Goal: Task Accomplishment & Management: Manage account settings

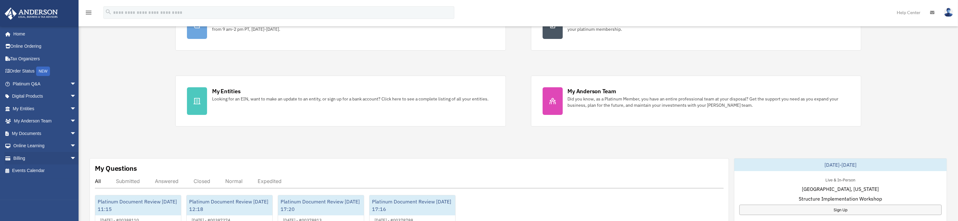
scroll to position [94, 0]
click at [70, 132] on span "arrow_drop_down" at bounding box center [76, 133] width 13 height 13
click at [26, 146] on link "Box" at bounding box center [47, 146] width 77 height 13
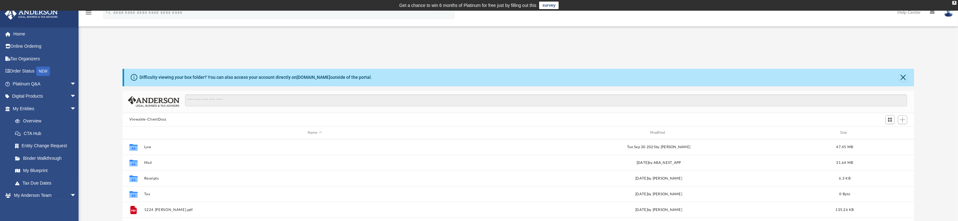
scroll to position [47, 0]
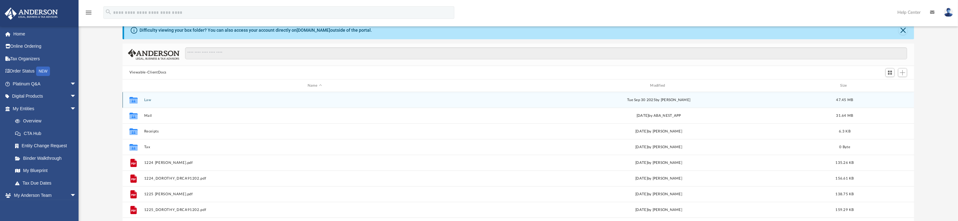
click at [147, 101] on button "Law" at bounding box center [314, 100] width 341 height 4
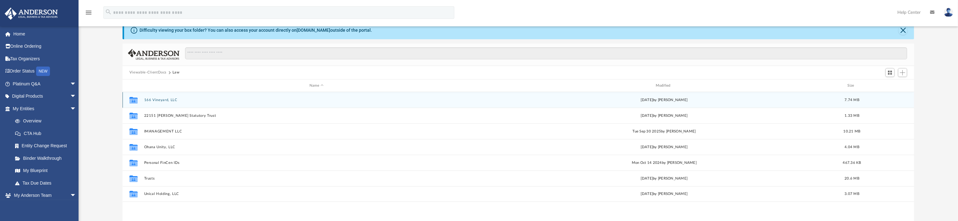
scroll to position [94, 0]
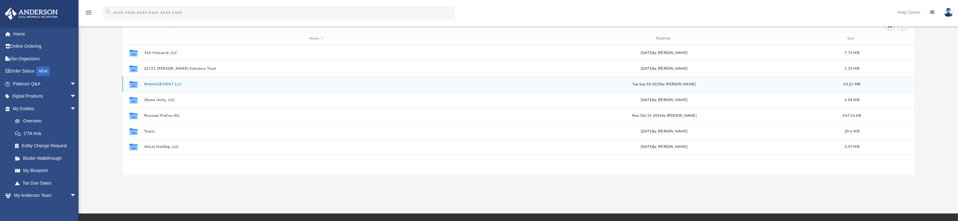
click at [163, 85] on button "IMANAGEMENT LLC" at bounding box center [316, 84] width 345 height 4
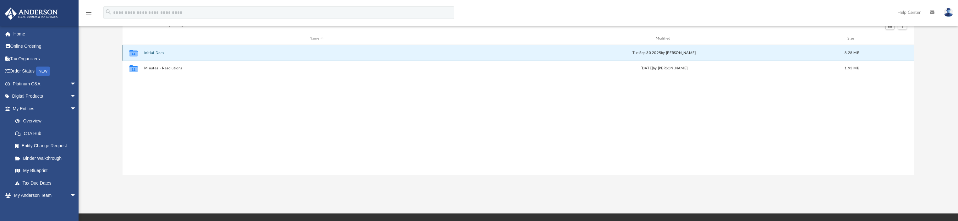
click at [161, 54] on button "Initial Docs" at bounding box center [316, 53] width 345 height 4
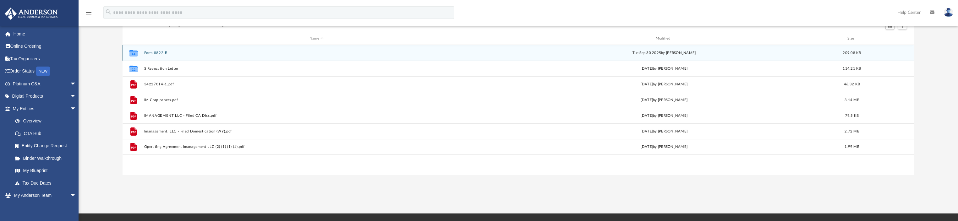
click at [159, 53] on button "Form 8822-B" at bounding box center [316, 53] width 345 height 4
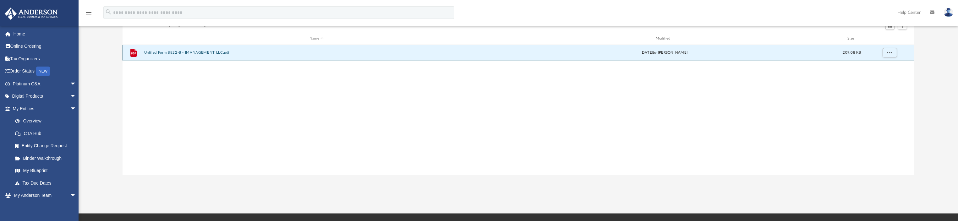
click at [159, 53] on button "Unfiled Form 8822-B - IMANAGEMENT LLC.pdf" at bounding box center [316, 53] width 345 height 4
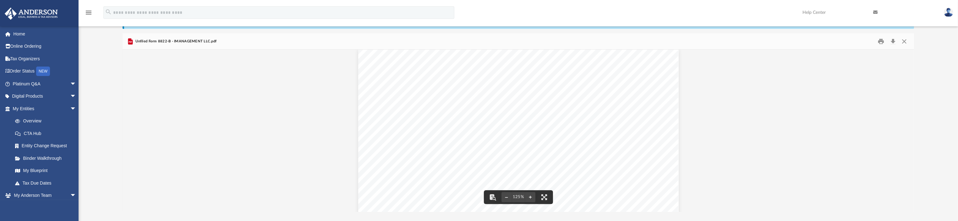
scroll to position [0, 0]
click at [903, 42] on button "Close" at bounding box center [904, 41] width 11 height 10
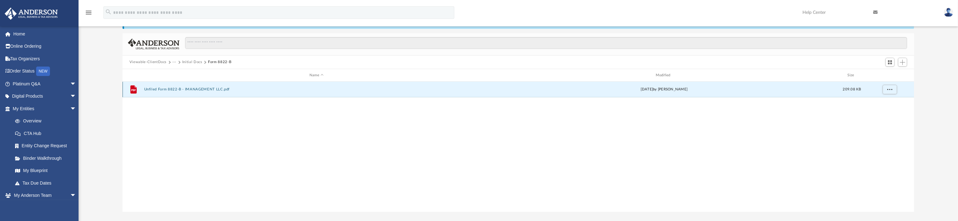
click at [194, 89] on button "Unfiled Form 8822-B - IMANAGEMENT LLC.pdf" at bounding box center [316, 90] width 345 height 4
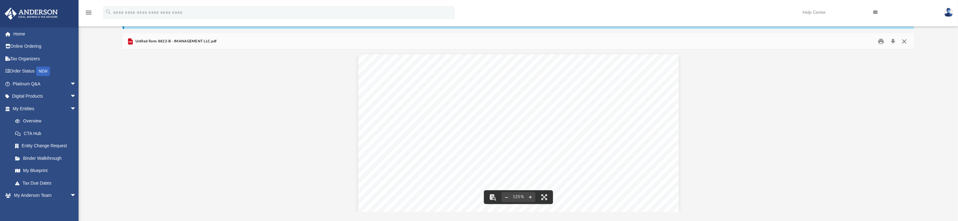
click at [906, 42] on button "Close" at bounding box center [904, 41] width 11 height 10
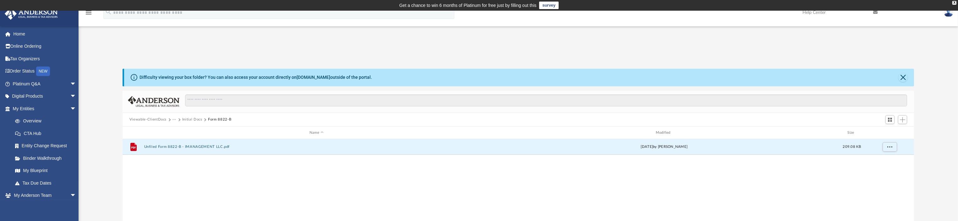
click at [219, 119] on button "Form 8822-B" at bounding box center [219, 120] width 23 height 6
click at [185, 120] on button "Initial Docs" at bounding box center [192, 120] width 20 height 6
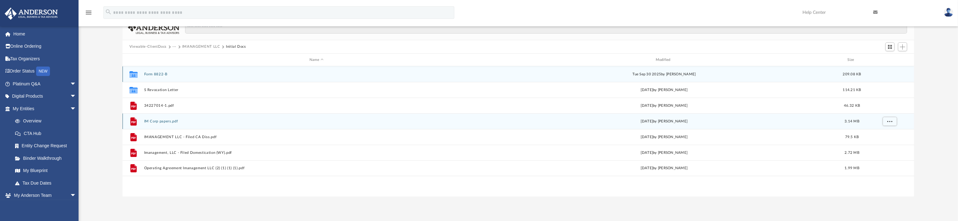
scroll to position [94, 0]
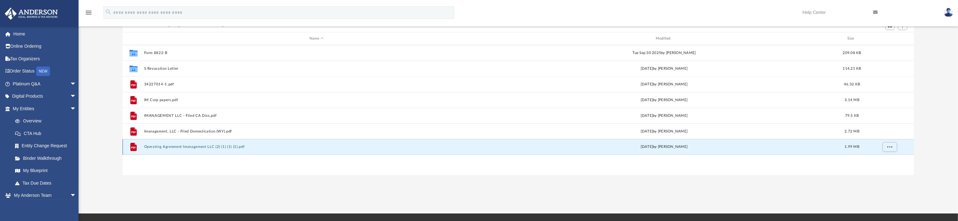
click at [201, 146] on button "Operating Agreement Imanagement LLC (2) (1) (1) (1).pdf" at bounding box center [316, 147] width 345 height 4
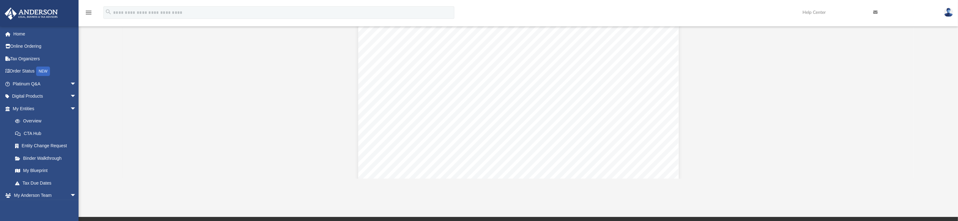
scroll to position [0, 0]
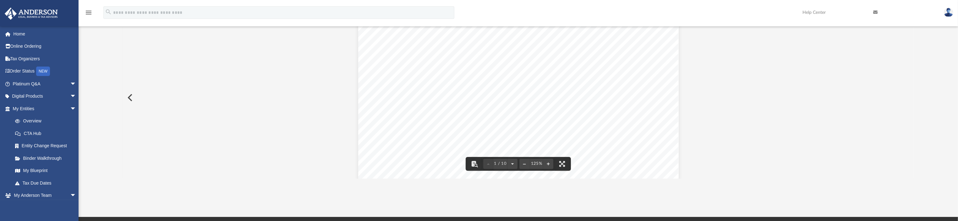
click at [131, 97] on button "Preview" at bounding box center [130, 98] width 14 height 18
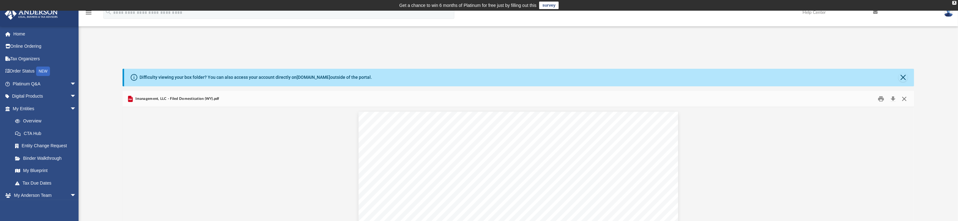
click at [907, 101] on button "Close" at bounding box center [904, 99] width 11 height 10
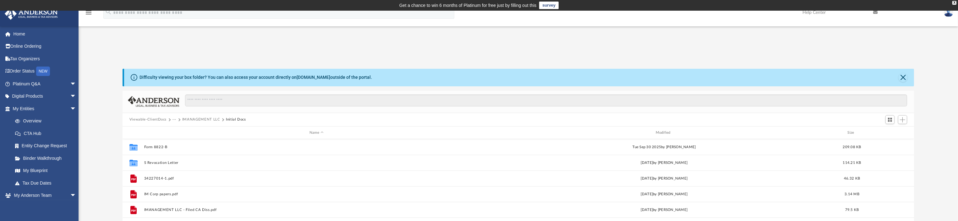
scroll to position [130, 0]
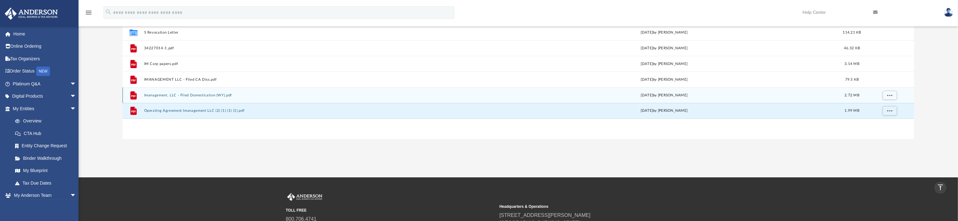
click at [219, 95] on button "Imanagement, LLC - Filed Domestication (WY).pdf" at bounding box center [316, 95] width 345 height 4
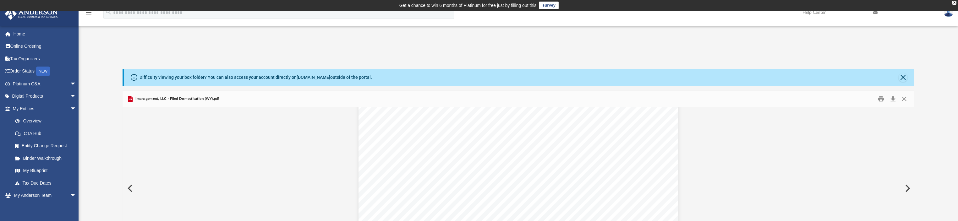
scroll to position [0, 0]
click at [906, 99] on button "Close" at bounding box center [904, 99] width 11 height 10
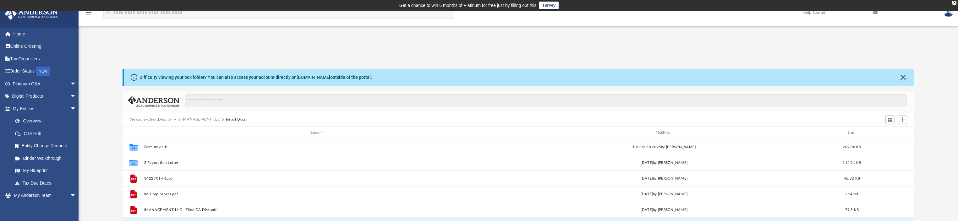
scroll to position [12, 0]
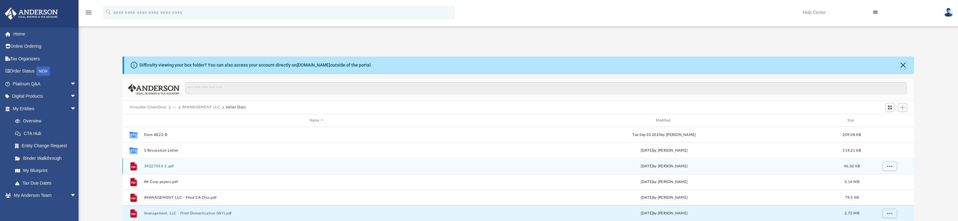
click at [171, 167] on button "34227014-1.pdf" at bounding box center [316, 166] width 345 height 4
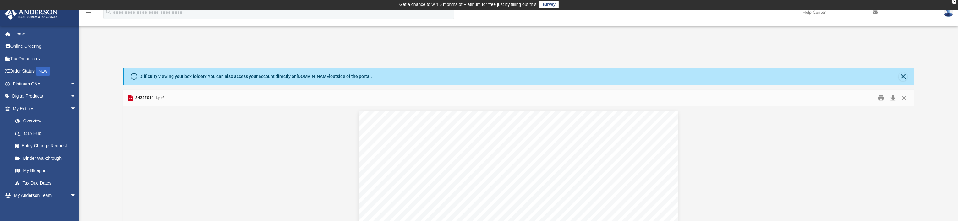
scroll to position [0, 0]
click at [905, 99] on button "Close" at bounding box center [904, 98] width 11 height 10
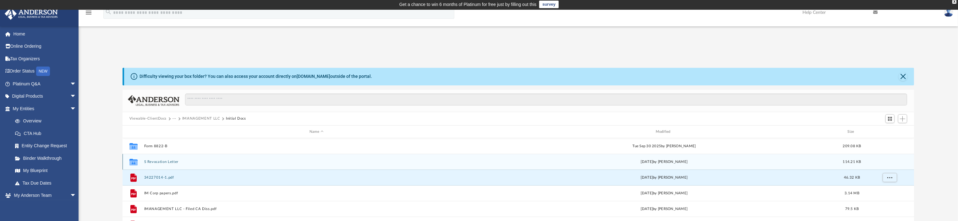
click at [158, 163] on button "S Revocation Letter" at bounding box center [316, 162] width 345 height 4
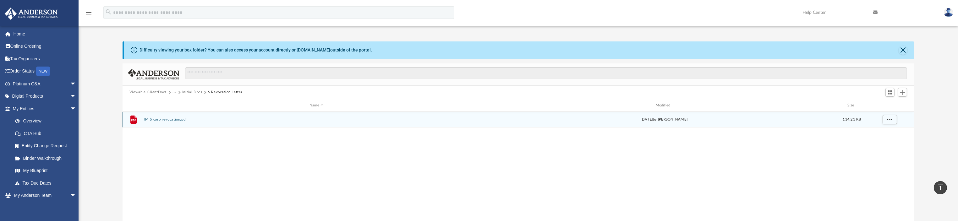
scroll to position [1, 0]
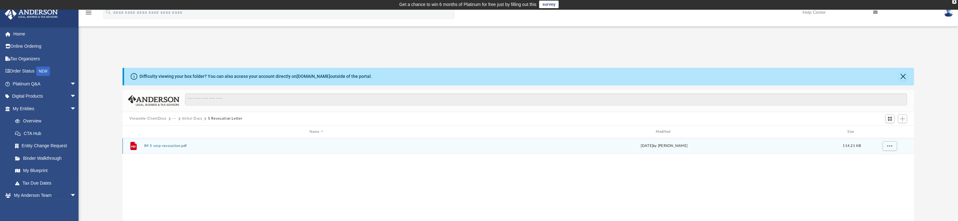
click at [178, 146] on button "IM S corp revocation.pdf" at bounding box center [316, 146] width 345 height 4
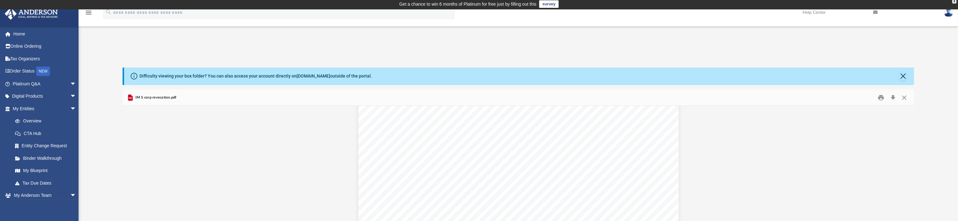
scroll to position [0, 0]
click at [882, 99] on button "Print" at bounding box center [881, 98] width 13 height 10
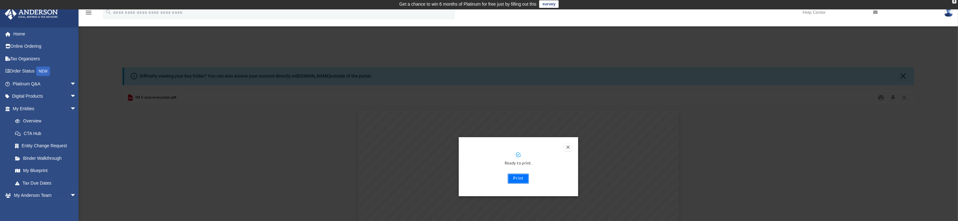
click at [518, 180] on button "Print" at bounding box center [518, 179] width 21 height 10
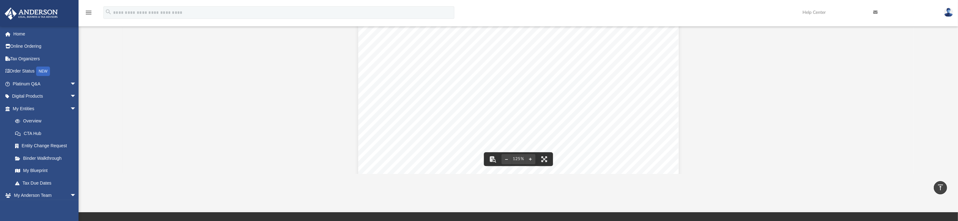
scroll to position [1, 0]
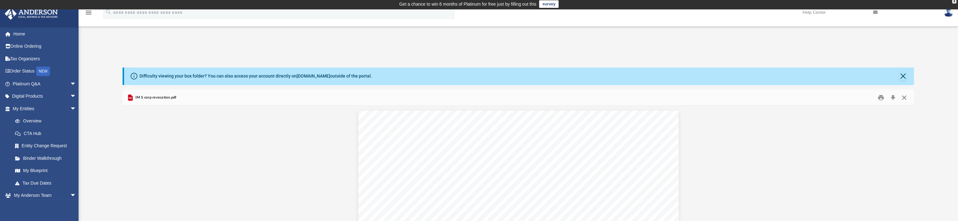
click at [903, 98] on button "Close" at bounding box center [904, 98] width 11 height 10
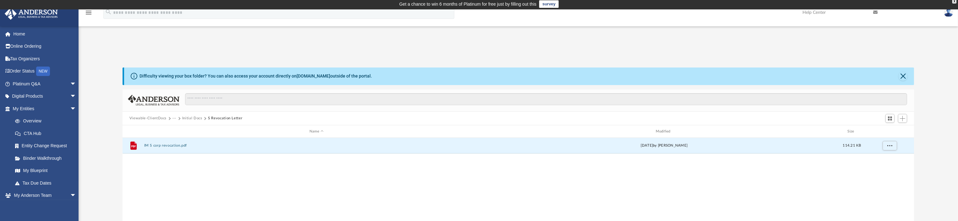
click at [162, 118] on button "Viewable-ClientDocs" at bounding box center [148, 119] width 37 height 6
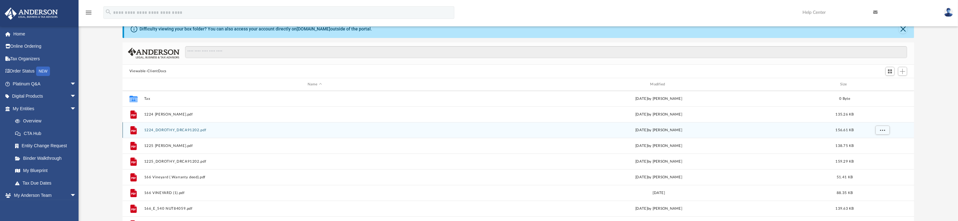
scroll to position [0, 0]
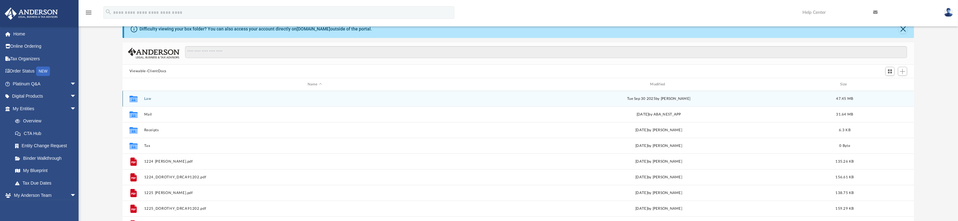
click at [150, 100] on button "Law" at bounding box center [314, 99] width 341 height 4
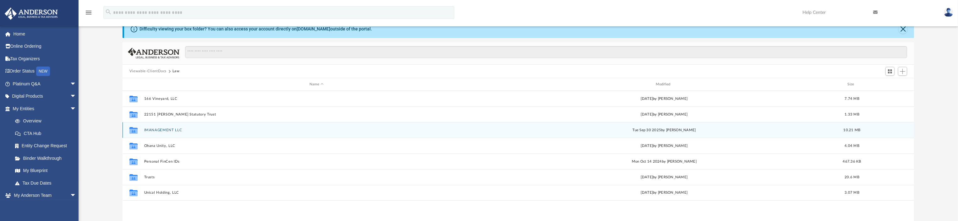
click at [165, 129] on button "IMANAGEMENT LLC" at bounding box center [316, 130] width 345 height 4
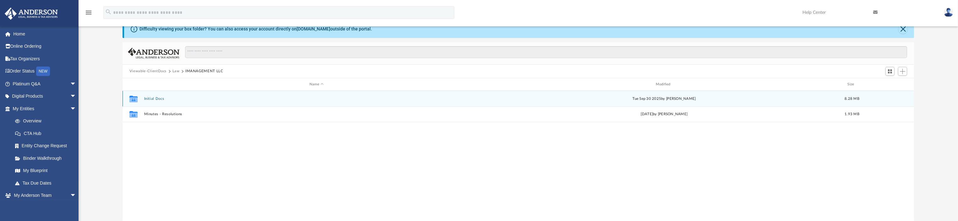
click at [158, 97] on button "Initial Docs" at bounding box center [316, 99] width 345 height 4
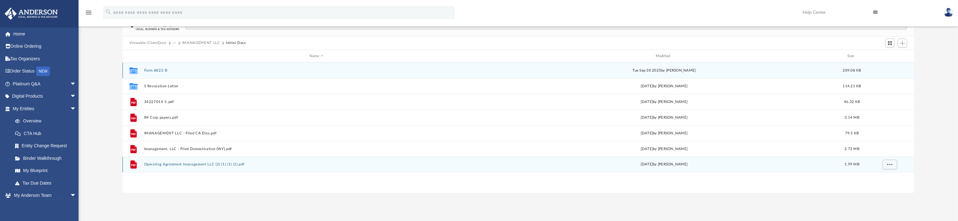
scroll to position [96, 0]
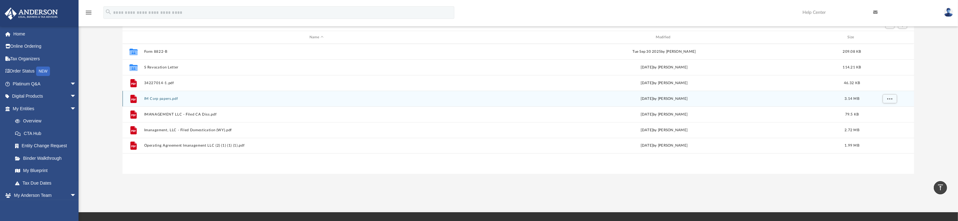
click at [157, 99] on button "IM Corp papers.pdf" at bounding box center [316, 99] width 345 height 4
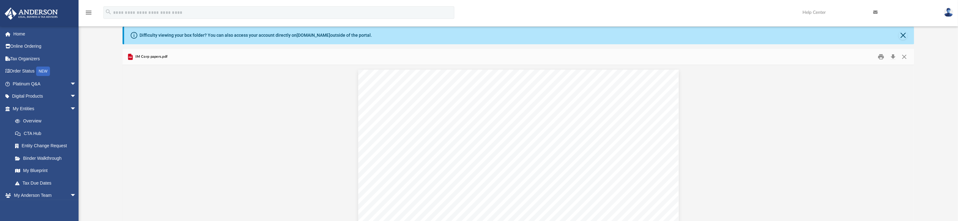
scroll to position [0, 0]
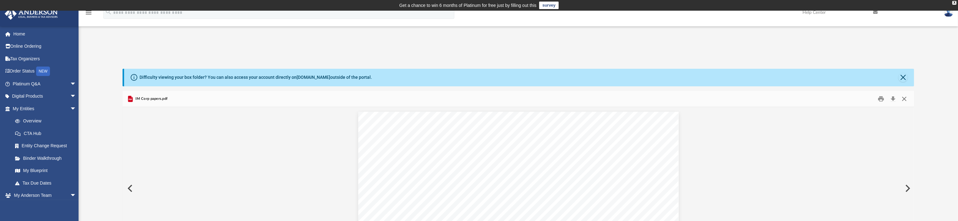
click at [906, 98] on button "Close" at bounding box center [904, 99] width 11 height 10
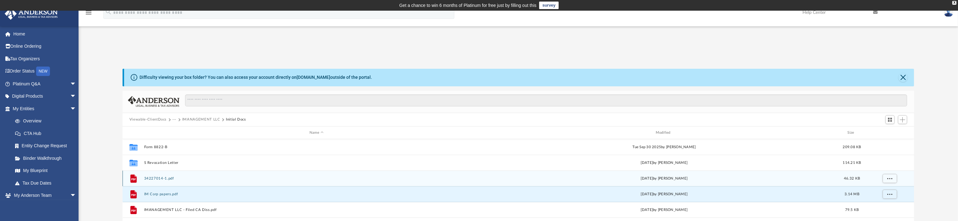
click at [158, 177] on button "34227014-1.pdf" at bounding box center [316, 179] width 345 height 4
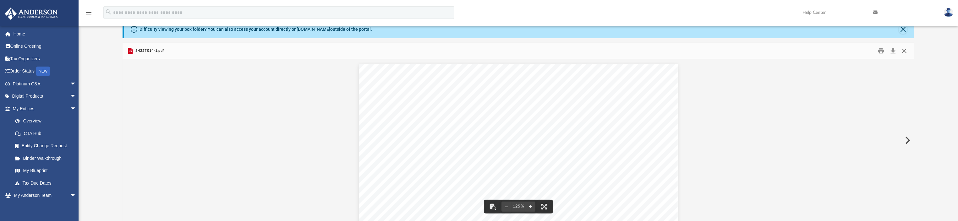
click at [906, 52] on button "Close" at bounding box center [904, 51] width 11 height 10
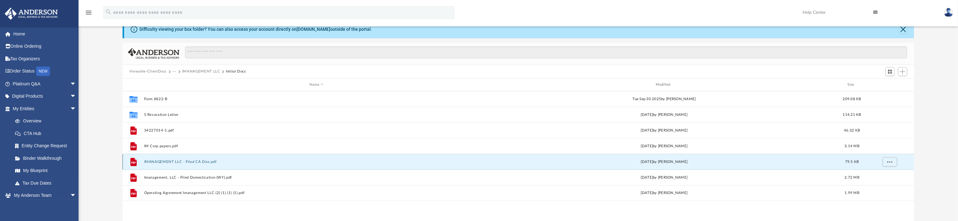
click at [166, 162] on button "IMANAGEMENT LLC - Filed CA Diss.pdf" at bounding box center [316, 162] width 345 height 4
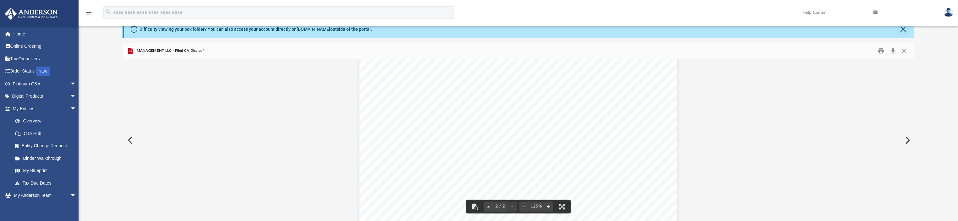
scroll to position [446, 0]
click at [904, 50] on button "Close" at bounding box center [904, 51] width 11 height 10
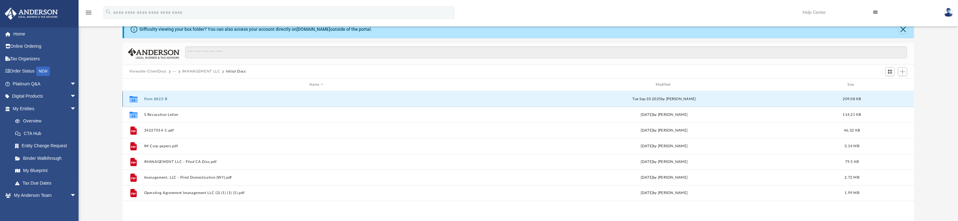
click at [154, 99] on button "Form 8822-B" at bounding box center [316, 99] width 345 height 4
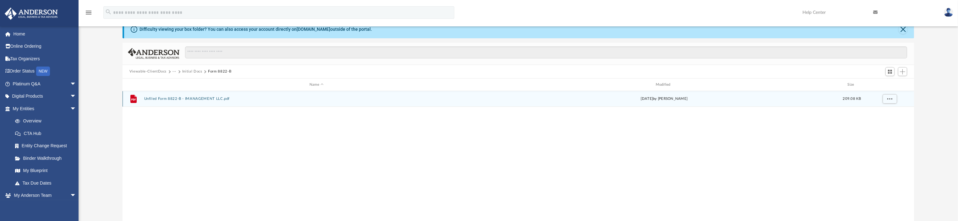
click at [164, 100] on button "Unfiled Form 8822-B - IMANAGEMENT LLC.pdf" at bounding box center [316, 99] width 345 height 4
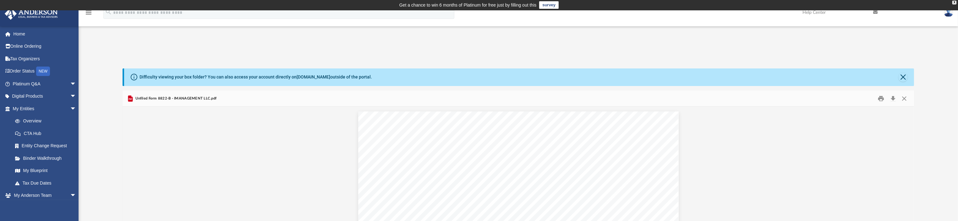
scroll to position [0, 0]
click at [904, 100] on button "Close" at bounding box center [904, 99] width 11 height 10
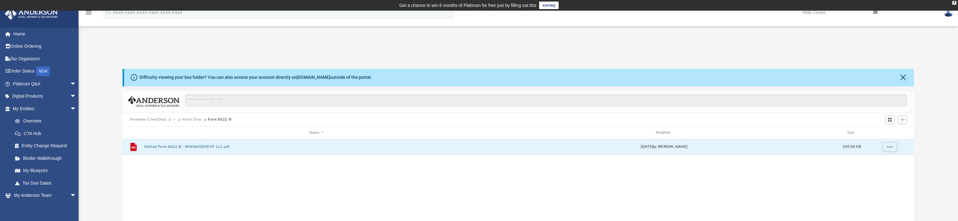
click at [218, 119] on button "Form 8822-B" at bounding box center [219, 120] width 23 height 6
click at [212, 146] on button "Unfiled Form 8822-B - IMANAGEMENT LLC.pdf" at bounding box center [316, 147] width 345 height 4
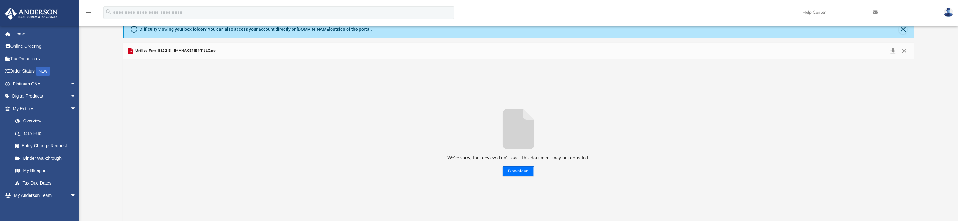
click at [526, 171] on button "Download" at bounding box center [518, 172] width 31 height 10
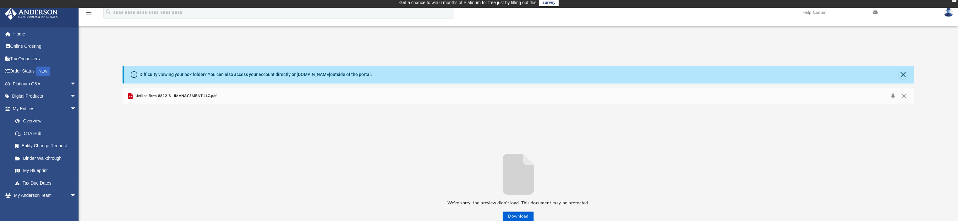
scroll to position [0, 0]
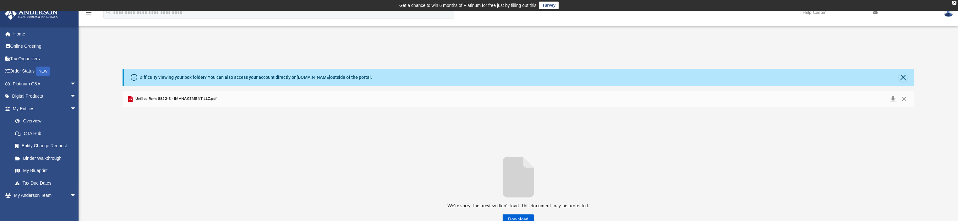
click at [132, 101] on icon "Preview" at bounding box center [130, 99] width 5 height 6
click at [905, 99] on button "Close" at bounding box center [904, 99] width 11 height 9
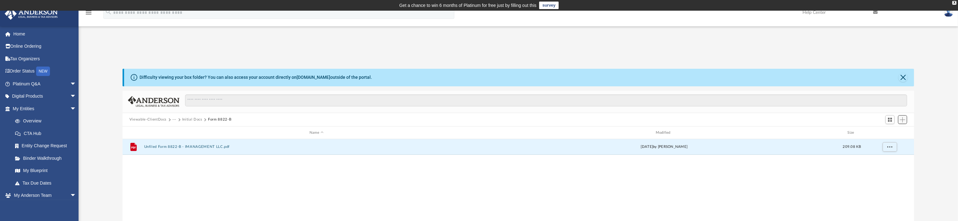
click at [903, 123] on button "Add" at bounding box center [902, 119] width 9 height 9
click at [888, 133] on li "Upload" at bounding box center [894, 132] width 20 height 7
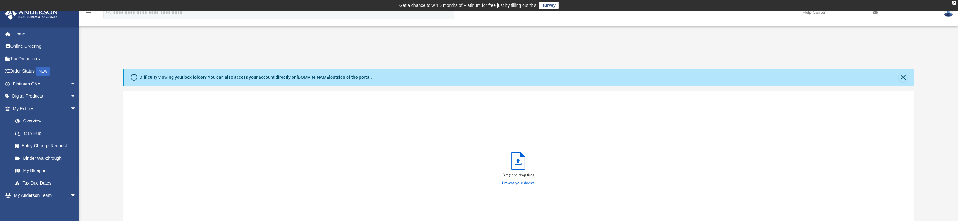
scroll to position [152, 785]
click at [527, 184] on label "Browse your device" at bounding box center [518, 184] width 33 height 6
click at [0, 0] on input "Browse your device" at bounding box center [0, 0] width 0 height 0
click at [522, 184] on label "Browse your device" at bounding box center [518, 184] width 33 height 6
click at [0, 0] on input "Browse your device" at bounding box center [0, 0] width 0 height 0
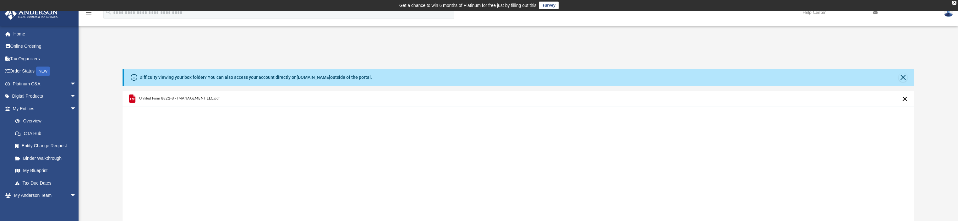
click at [207, 99] on span "Unfiled Form 8822-B - IMANAGEMENT LLC.pdf" at bounding box center [179, 99] width 81 height 4
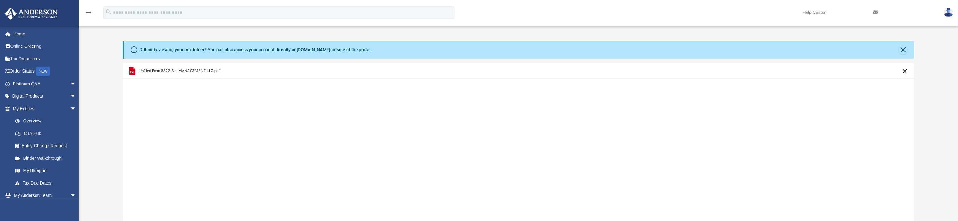
scroll to position [0, 0]
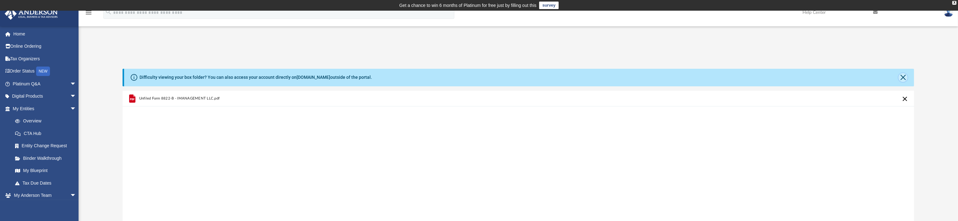
click at [902, 81] on button "Close" at bounding box center [903, 77] width 9 height 9
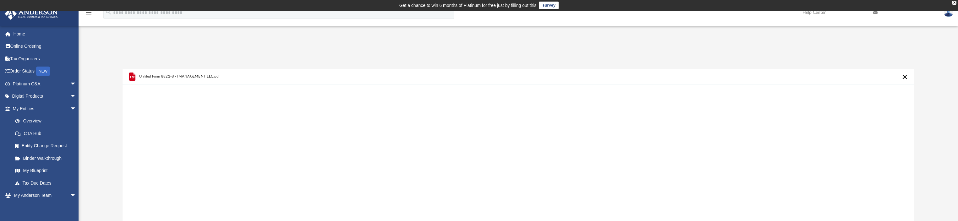
click at [906, 78] on button "Cancel this upload" at bounding box center [906, 77] width 8 height 8
click at [522, 161] on label "Browse your device" at bounding box center [518, 162] width 33 height 6
click at [0, 0] on input "Browse your device" at bounding box center [0, 0] width 0 height 0
click at [170, 77] on span "Form 8822-B (Rev. December 2019) Anderson change of address (1).pdf" at bounding box center [180, 76] width 83 height 4
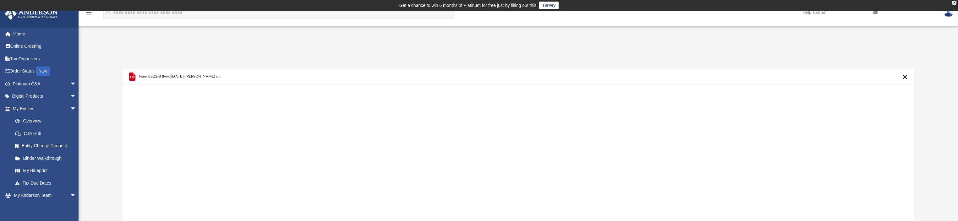
click at [904, 77] on button "Cancel this upload" at bounding box center [906, 77] width 8 height 8
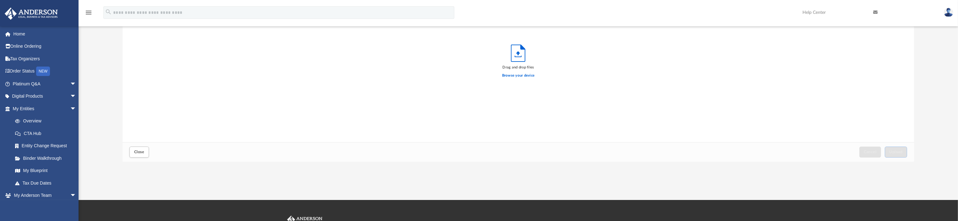
scroll to position [94, 0]
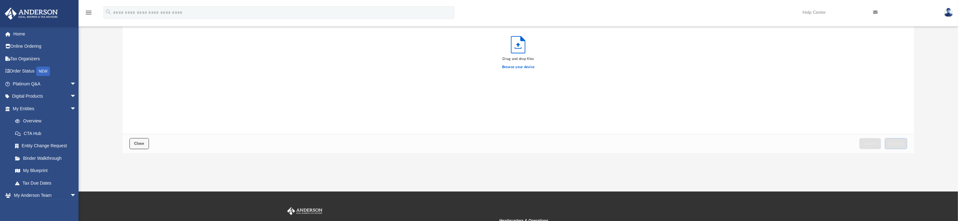
click at [135, 145] on span "Close" at bounding box center [139, 144] width 10 height 4
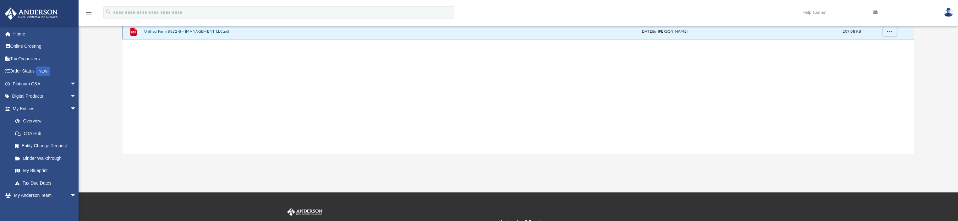
scroll to position [0, 0]
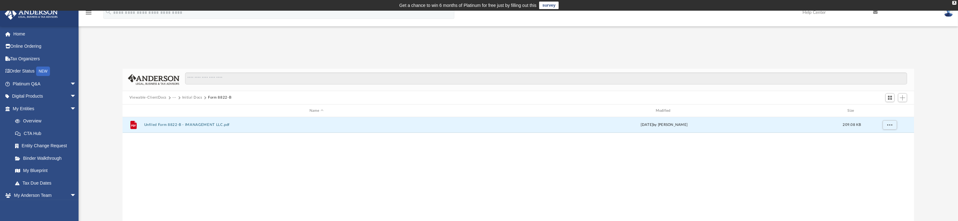
click at [212, 98] on button "Form 8822-B" at bounding box center [219, 98] width 23 height 6
click at [193, 127] on button "Unfiled Form 8822-B - IMANAGEMENT LLC.pdf" at bounding box center [316, 125] width 345 height 4
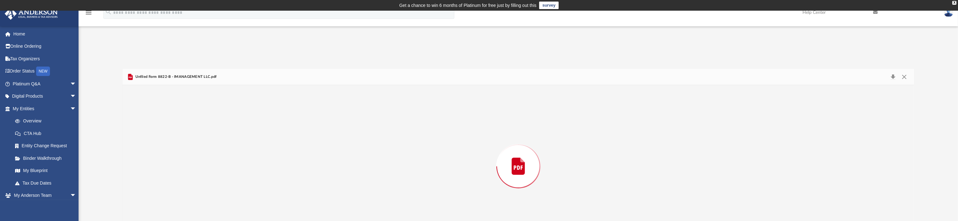
scroll to position [26, 0]
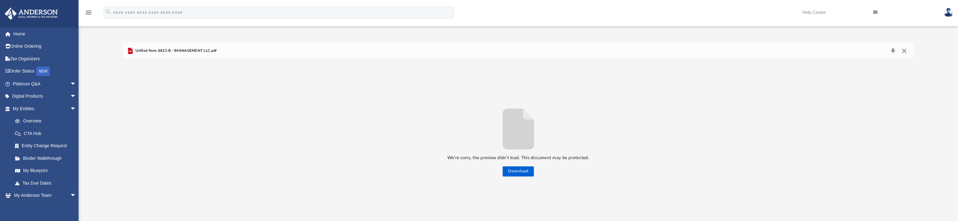
click at [905, 52] on button "Close" at bounding box center [904, 51] width 11 height 9
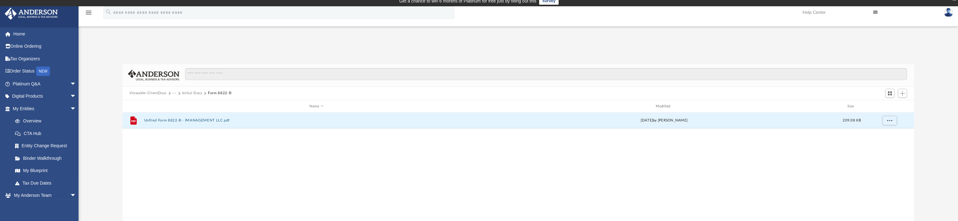
scroll to position [0, 0]
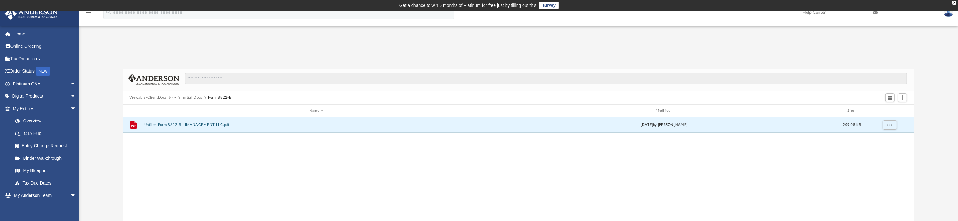
click at [191, 99] on button "Initial Docs" at bounding box center [192, 98] width 20 height 6
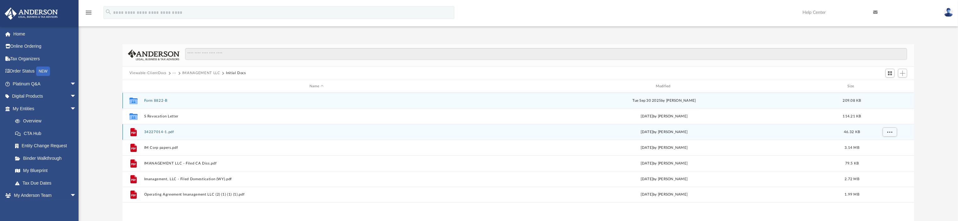
scroll to position [47, 0]
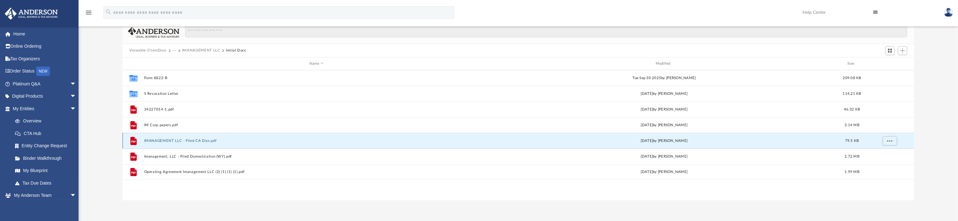
click at [173, 141] on button "IMANAGEMENT LLC - Filed CA Diss.pdf" at bounding box center [316, 141] width 345 height 4
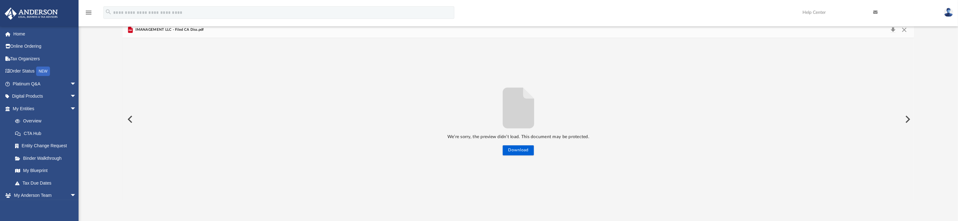
click at [131, 120] on button "Preview" at bounding box center [130, 120] width 14 height 18
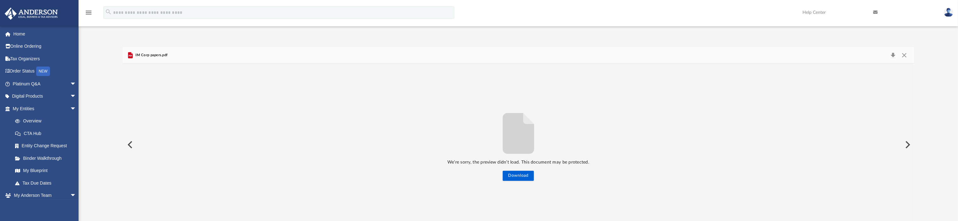
scroll to position [0, 0]
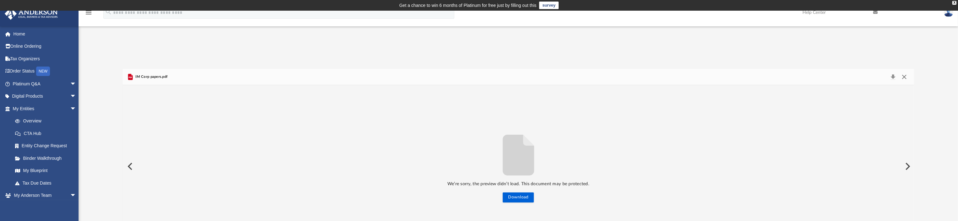
click at [906, 78] on button "Close" at bounding box center [904, 77] width 11 height 9
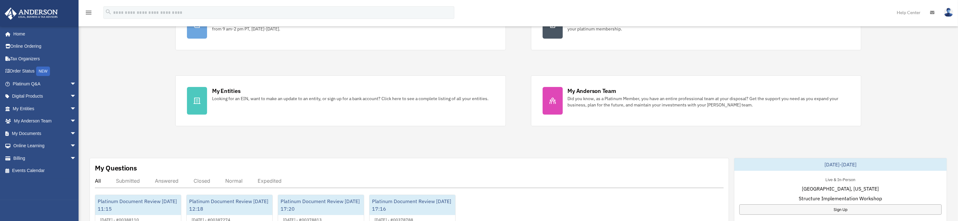
scroll to position [94, 0]
click at [70, 133] on span "arrow_drop_down" at bounding box center [76, 133] width 13 height 13
click at [28, 146] on link "Box" at bounding box center [47, 146] width 77 height 13
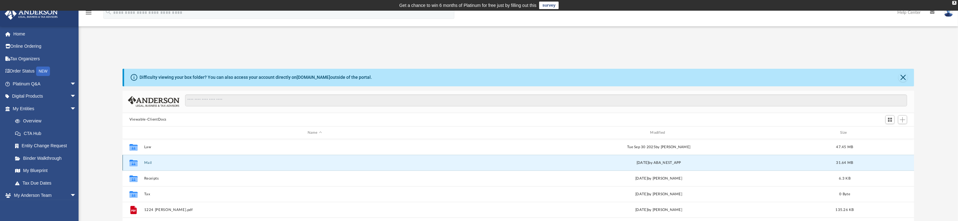
click at [150, 163] on button "Mail" at bounding box center [314, 163] width 341 height 4
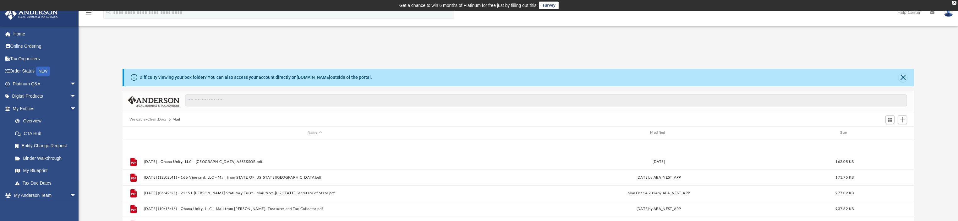
scroll to position [94, 0]
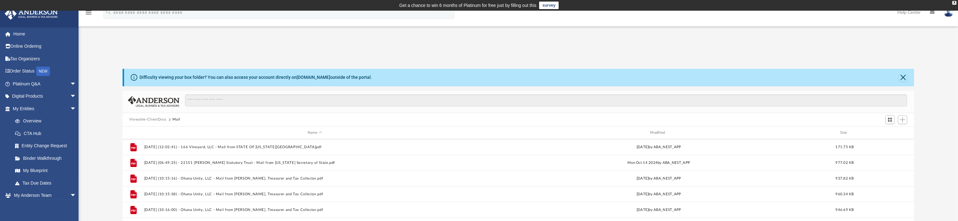
click at [162, 120] on button "Viewable-ClientDocs" at bounding box center [148, 120] width 37 height 6
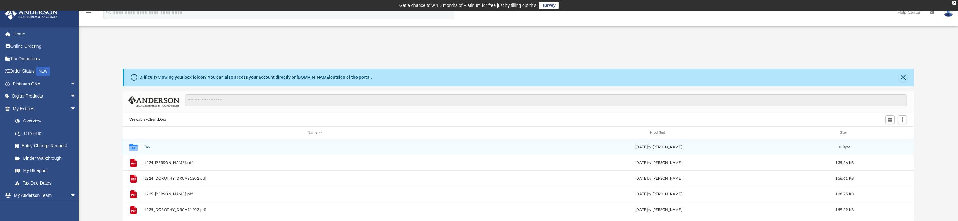
scroll to position [0, 0]
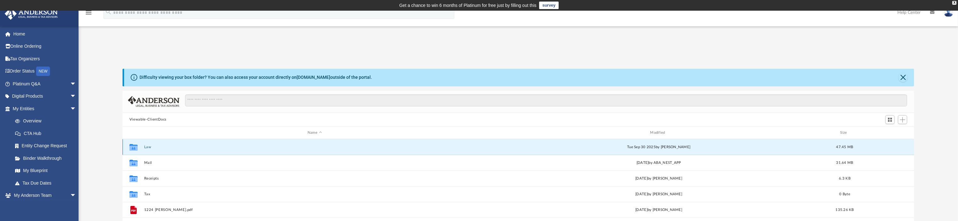
click at [148, 148] on button "Law" at bounding box center [314, 147] width 341 height 4
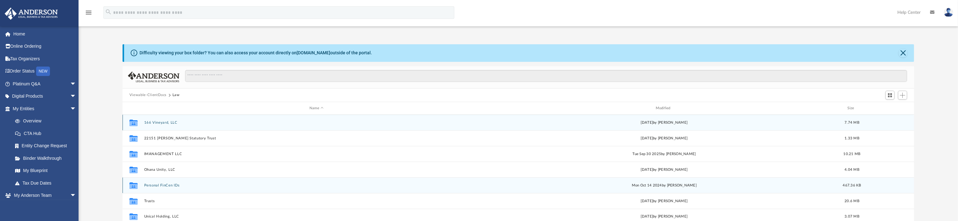
scroll to position [47, 0]
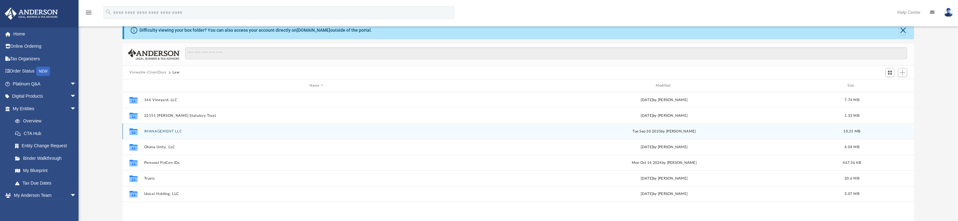
click at [170, 132] on button "IMANAGEMENT LLC" at bounding box center [316, 132] width 345 height 4
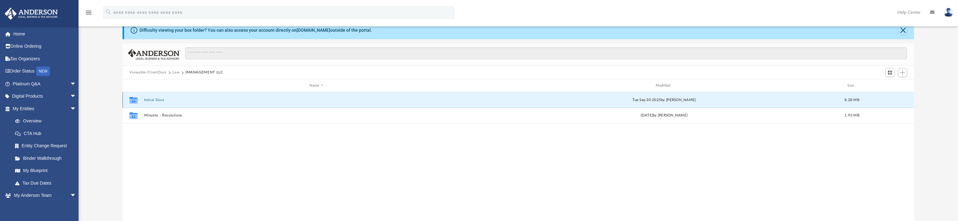
click at [158, 100] on button "Initial Docs" at bounding box center [316, 100] width 345 height 4
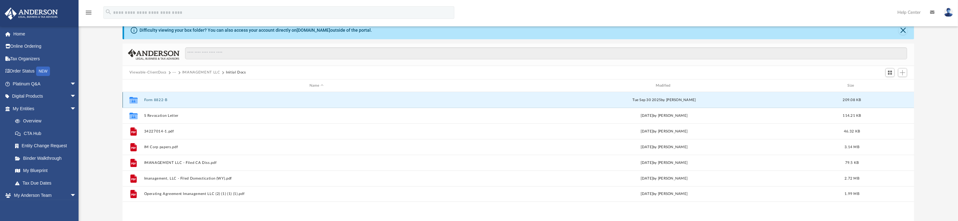
click at [158, 100] on button "Form 8822-B" at bounding box center [316, 100] width 345 height 4
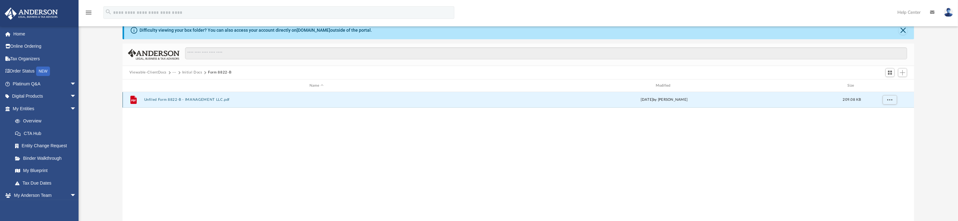
click at [195, 101] on button "Unfiled Form 8822-B - IMANAGEMENT LLC.pdf" at bounding box center [316, 100] width 345 height 4
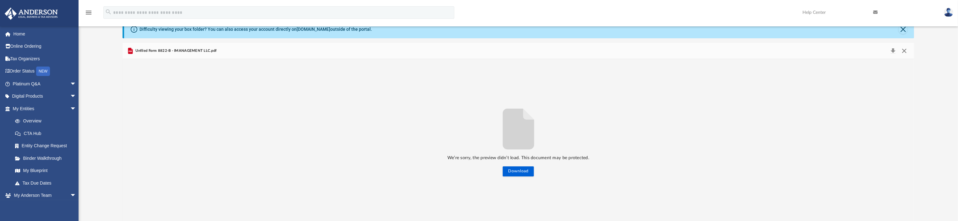
click at [903, 52] on button "Close" at bounding box center [904, 51] width 11 height 9
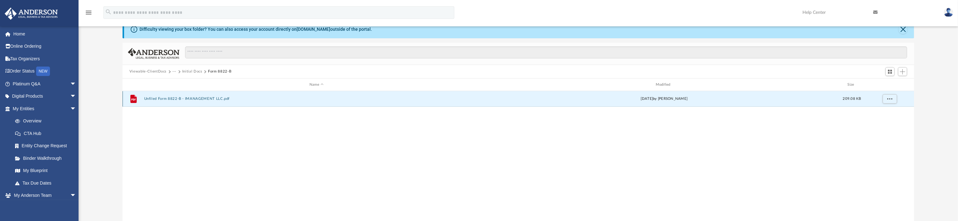
click at [201, 99] on button "Unfiled Form 8822-B - IMANAGEMENT LLC.pdf" at bounding box center [316, 99] width 345 height 4
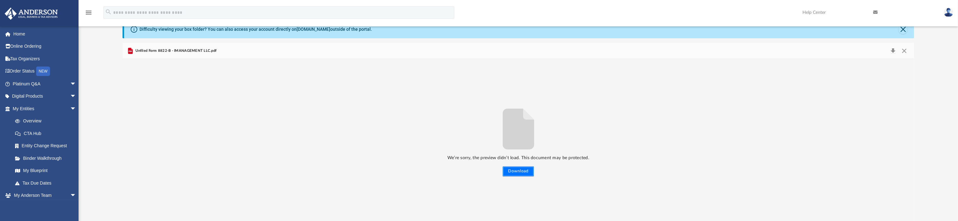
click at [521, 173] on button "Download" at bounding box center [518, 172] width 31 height 10
click at [906, 51] on button "Close" at bounding box center [904, 51] width 11 height 9
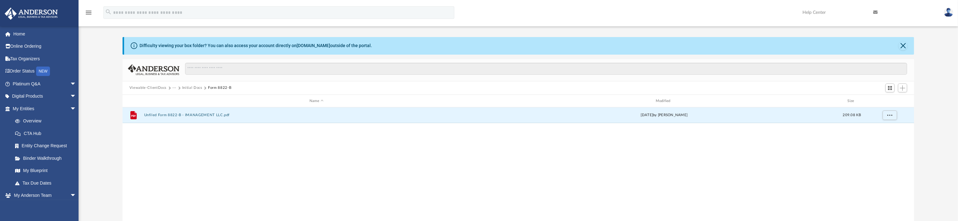
scroll to position [0, 0]
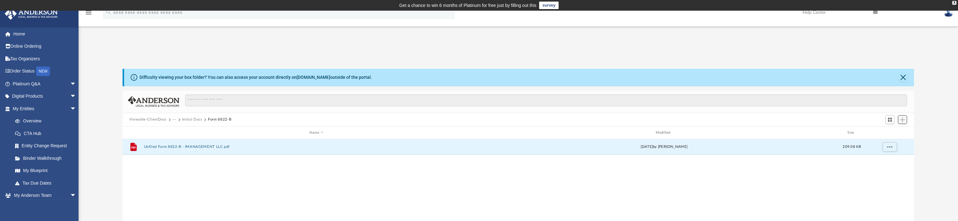
click at [902, 123] on button "Add" at bounding box center [902, 119] width 9 height 9
click at [892, 131] on li "Upload" at bounding box center [894, 132] width 20 height 7
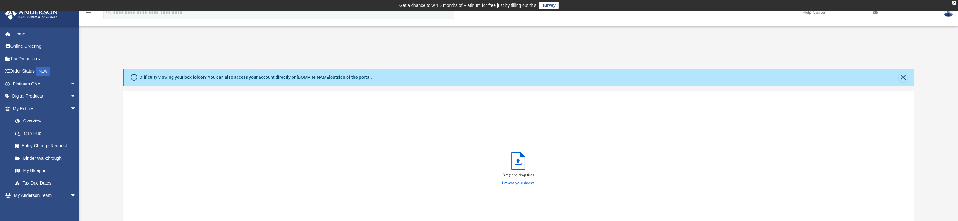
scroll to position [47, 0]
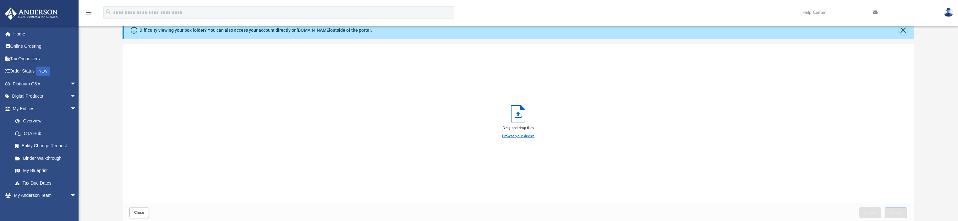
click at [528, 136] on label "Browse your device" at bounding box center [518, 137] width 33 height 6
click at [0, 0] on input "Browse your device" at bounding box center [0, 0] width 0 height 0
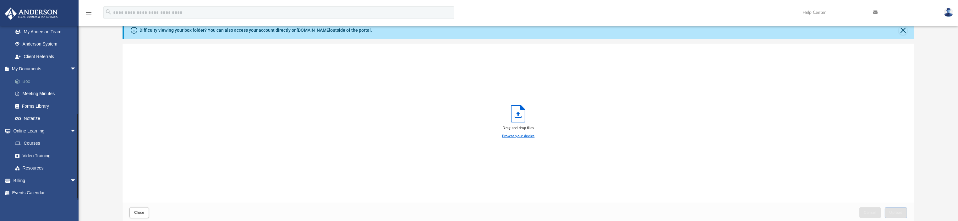
scroll to position [177, 0]
click at [41, 79] on link "Box" at bounding box center [47, 81] width 77 height 13
click at [40, 105] on link "Forms Library" at bounding box center [47, 106] width 77 height 13
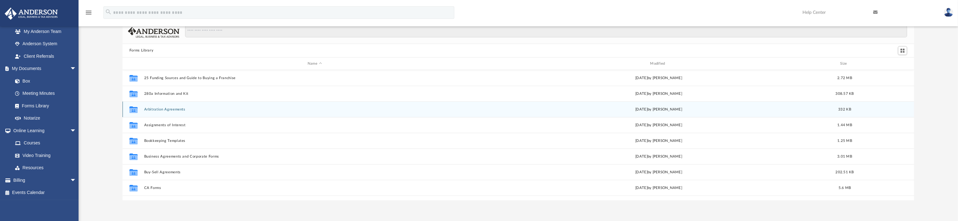
scroll to position [135, 785]
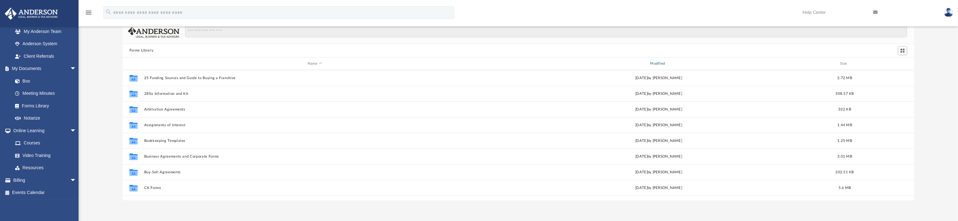
click at [659, 64] on div "Modified" at bounding box center [659, 64] width 342 height 6
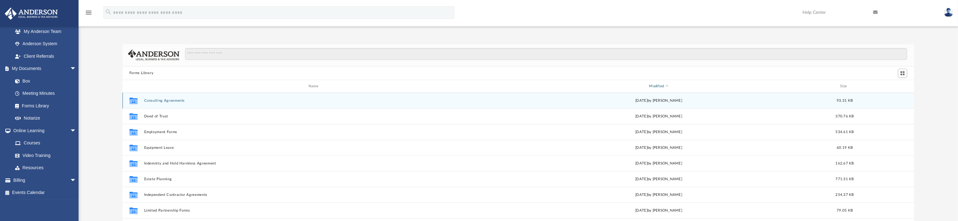
scroll to position [47, 0]
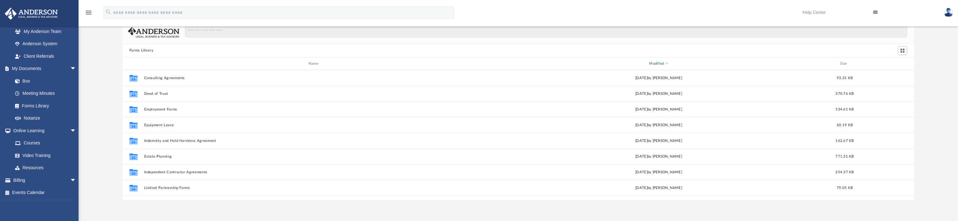
click at [659, 65] on div "Modified" at bounding box center [659, 64] width 342 height 6
click at [34, 77] on link "Box" at bounding box center [47, 81] width 77 height 13
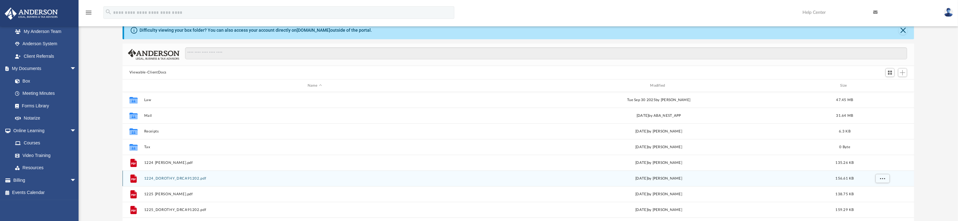
scroll to position [135, 785]
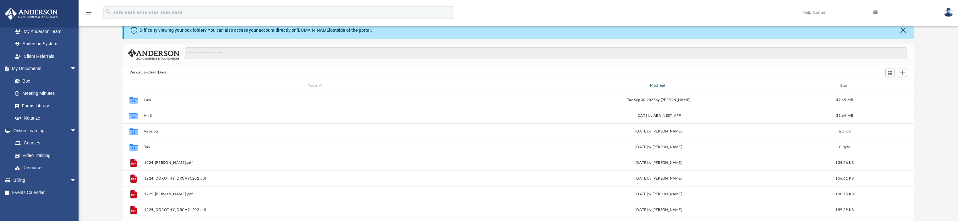
click at [659, 86] on div "Modified" at bounding box center [659, 86] width 342 height 6
click at [663, 85] on div "Modified" at bounding box center [659, 86] width 342 height 6
click at [668, 86] on span "Modified" at bounding box center [667, 86] width 3 height 3
click at [769, 70] on div "Viewable-ClientDocs" at bounding box center [519, 73] width 792 height 14
click at [653, 104] on div "Collaborated Folder Law Tue Sep 30 2025 by Laura Hundley 47.45 MB" at bounding box center [519, 100] width 792 height 16
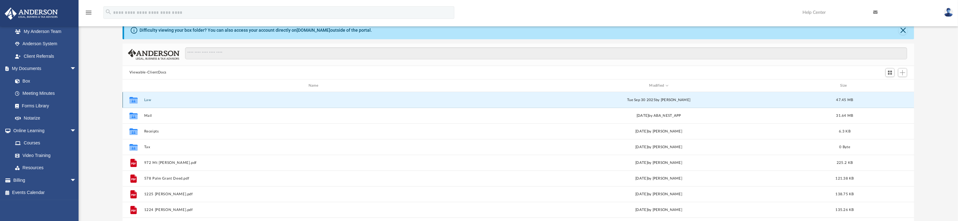
click at [609, 102] on div "Tue Sep 30 2025 by Laura Hundley" at bounding box center [658, 100] width 341 height 6
click at [596, 101] on div "Tue Sep 30 2025 by Laura Hundley" at bounding box center [658, 100] width 341 height 6
click at [148, 100] on button "Law" at bounding box center [314, 100] width 341 height 4
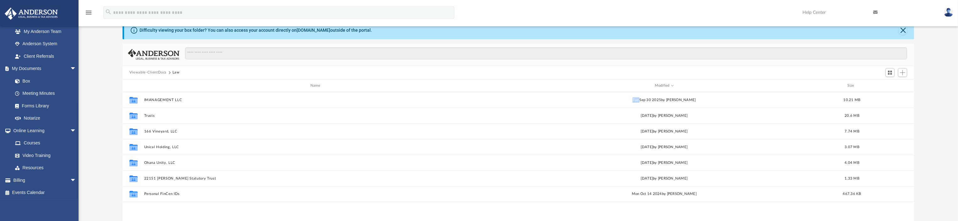
click at [145, 71] on button "Viewable-ClientDocs" at bounding box center [148, 73] width 37 height 6
click at [899, 73] on button "Add" at bounding box center [902, 72] width 9 height 9
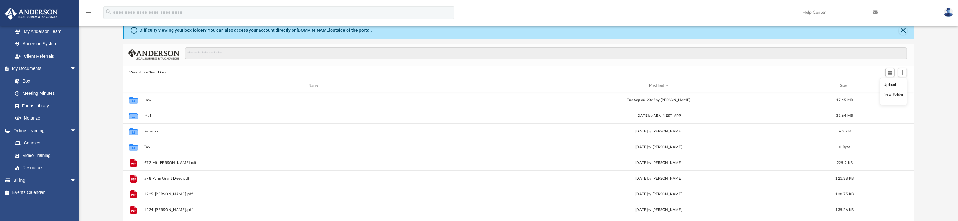
click at [890, 87] on li "Upload" at bounding box center [894, 85] width 20 height 7
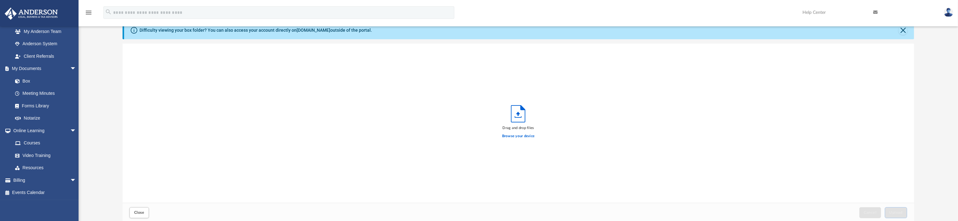
scroll to position [152, 785]
click at [742, 16] on div "menu search Site Menu add imgmt16@gmail.com My Profile Reset Password Logout He…" at bounding box center [479, 15] width 949 height 21
click at [517, 137] on label "Browse your device" at bounding box center [518, 137] width 33 height 6
click at [0, 0] on input "Browse your device" at bounding box center [0, 0] width 0 height 0
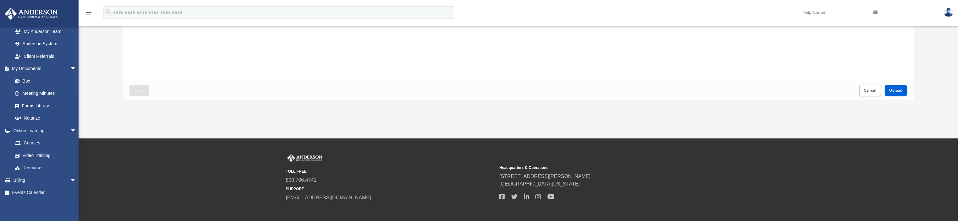
scroll to position [189, 0]
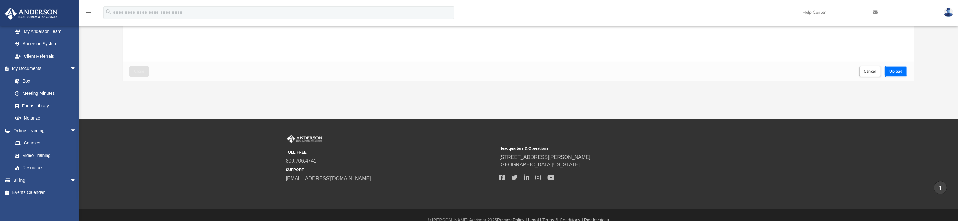
click at [893, 74] on button "Upload" at bounding box center [896, 71] width 23 height 11
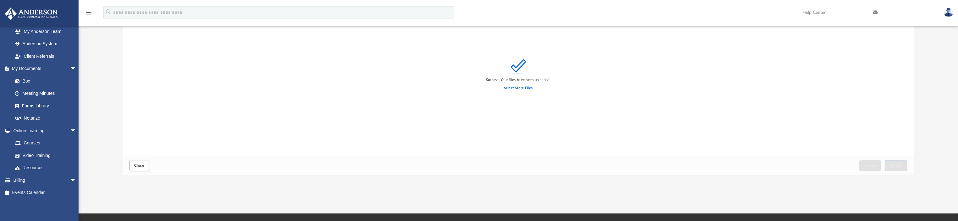
scroll to position [0, 0]
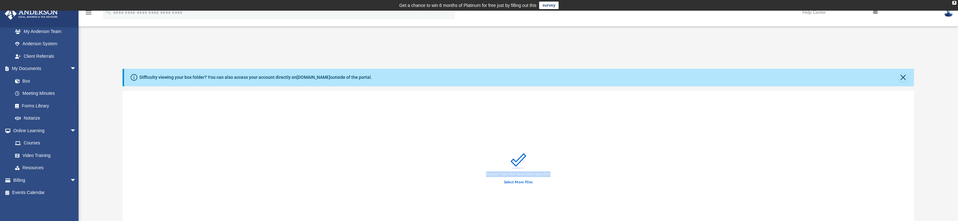
drag, startPoint x: 482, startPoint y: 174, endPoint x: 561, endPoint y: 172, distance: 79.3
click at [561, 172] on div "Success! Your files have been uploaded. Select More Files" at bounding box center [519, 171] width 792 height 160
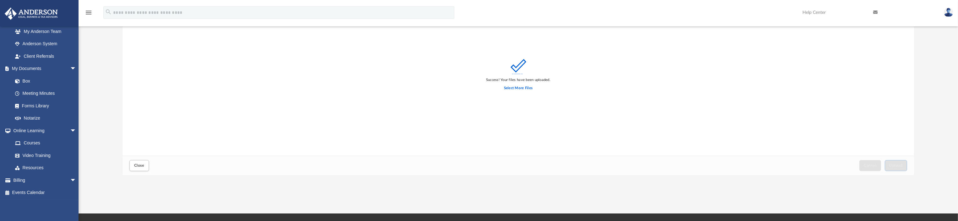
click at [574, 162] on div "Close Cancel Upload" at bounding box center [519, 165] width 792 height 19
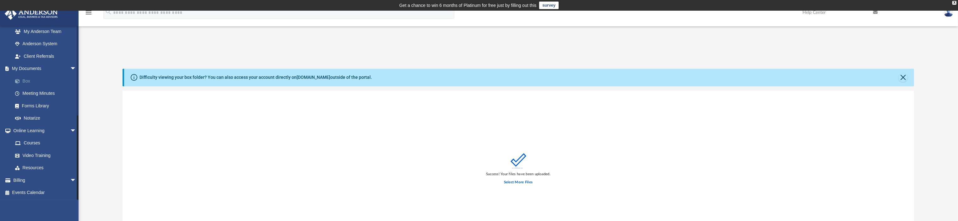
click at [29, 82] on link "Box" at bounding box center [47, 81] width 77 height 13
click at [30, 78] on link "Box" at bounding box center [47, 81] width 77 height 13
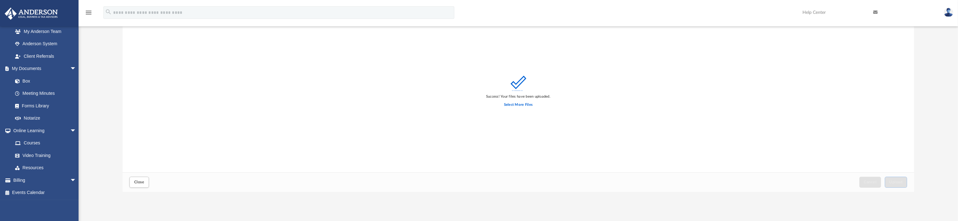
scroll to position [94, 0]
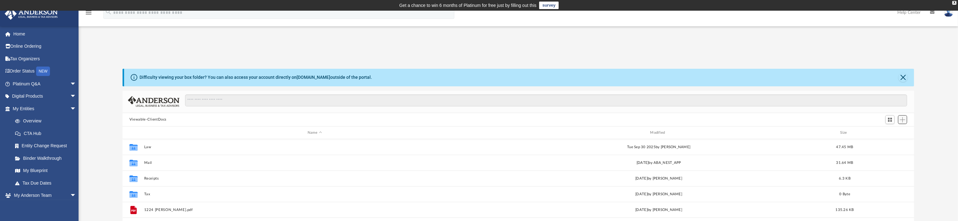
click at [902, 120] on span "Add" at bounding box center [902, 119] width 5 height 5
click at [894, 131] on li "Upload" at bounding box center [894, 132] width 20 height 7
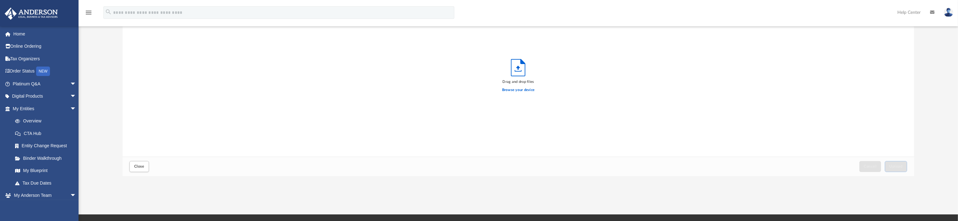
scroll to position [94, 0]
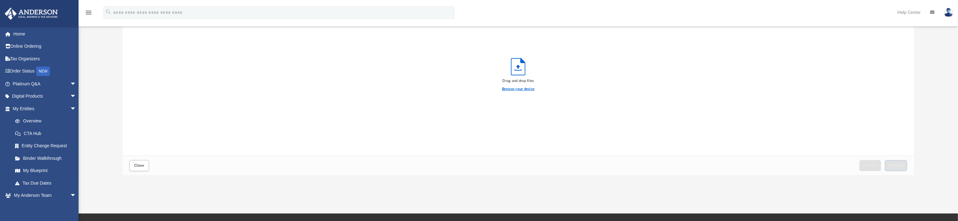
click at [511, 88] on label "Browse your device" at bounding box center [518, 89] width 33 height 6
click at [0, 0] on input "Browse your device" at bounding box center [0, 0] width 0 height 0
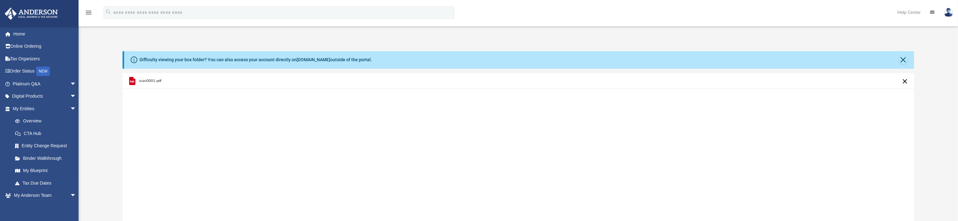
scroll to position [0, 0]
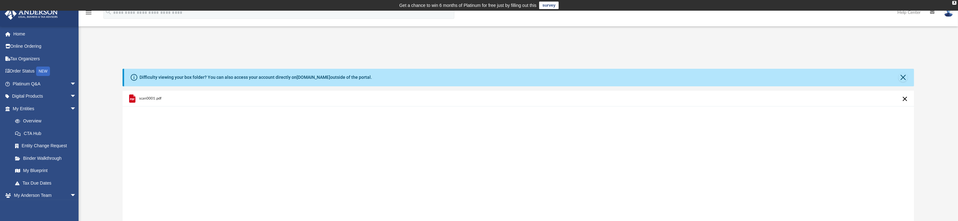
click at [907, 99] on button "Cancel this upload" at bounding box center [906, 99] width 8 height 8
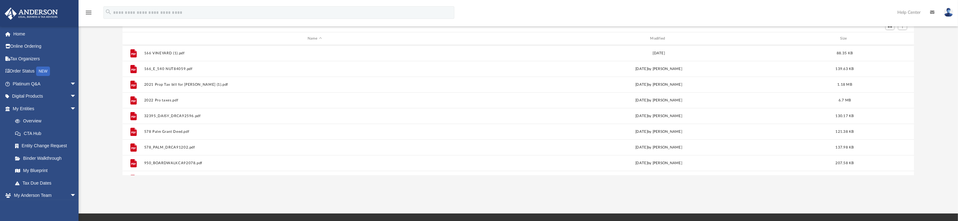
scroll to position [278, 0]
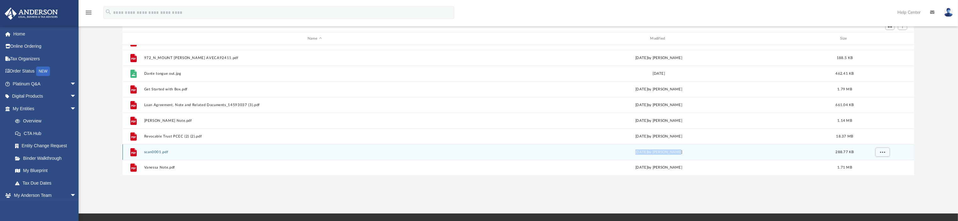
drag, startPoint x: 641, startPoint y: 152, endPoint x: 703, endPoint y: 152, distance: 61.9
click at [703, 152] on div "[DATE] by [PERSON_NAME]" at bounding box center [658, 153] width 341 height 6
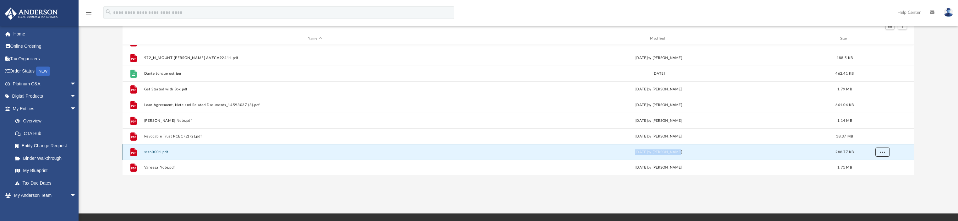
drag, startPoint x: 163, startPoint y: 152, endPoint x: 882, endPoint y: 152, distance: 718.6
click at [882, 152] on span "More options" at bounding box center [882, 152] width 5 height 3
click at [882, 151] on span "More options" at bounding box center [882, 152] width 5 height 3
click at [879, 130] on li "Preview" at bounding box center [877, 129] width 18 height 7
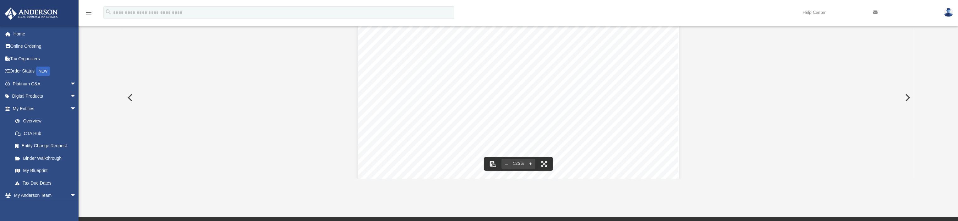
scroll to position [0, 0]
click at [127, 101] on button "Preview" at bounding box center [130, 98] width 14 height 18
